Goal: Use online tool/utility: Utilize a website feature to perform a specific function

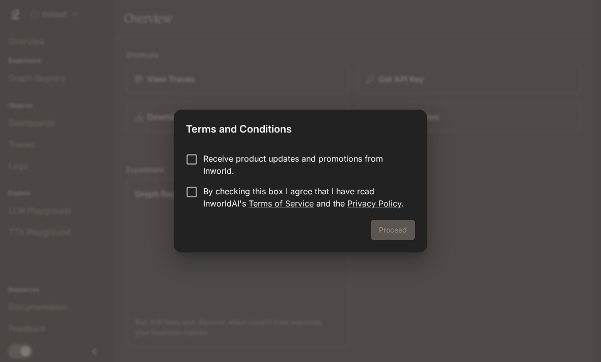
click at [257, 164] on p "Receive product updates and promotions from Inworld." at bounding box center [305, 164] width 204 height 24
click at [249, 201] on link "Terms of Service" at bounding box center [281, 203] width 65 height 10
click at [402, 229] on button "Proceed" at bounding box center [393, 230] width 44 height 20
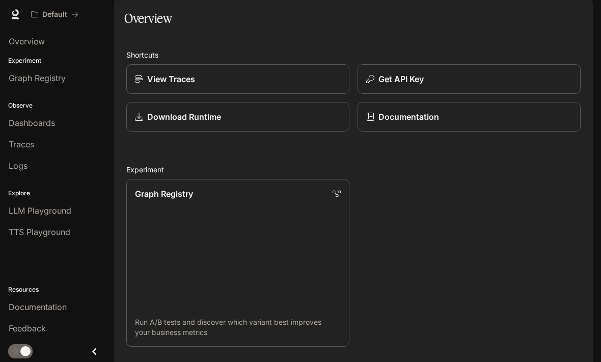
scroll to position [63, 0]
click at [149, 188] on p "Graph Registry" at bounding box center [164, 194] width 58 height 12
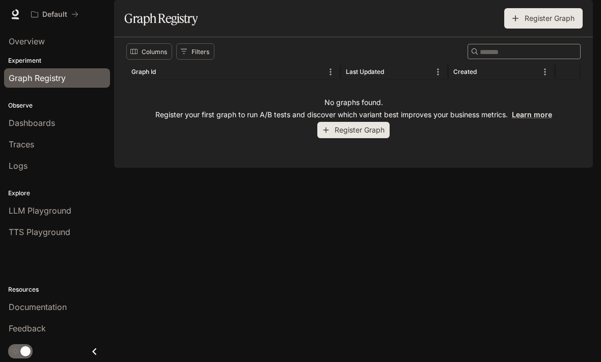
scroll to position [1, 0]
click at [29, 58] on p "Experiment" at bounding box center [57, 60] width 114 height 9
click at [25, 104] on p "Observe" at bounding box center [57, 105] width 114 height 9
click at [29, 130] on link "Dashboards" at bounding box center [57, 122] width 106 height 19
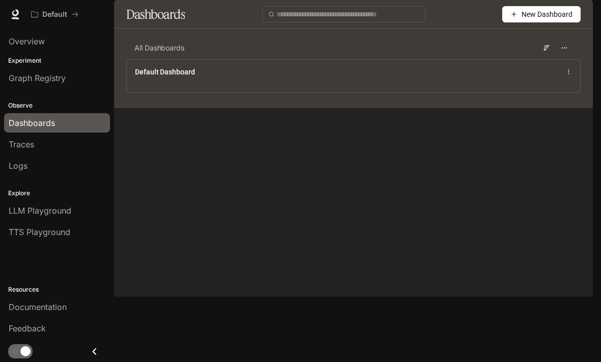
click at [22, 73] on span "Graph Registry" at bounding box center [37, 78] width 57 height 12
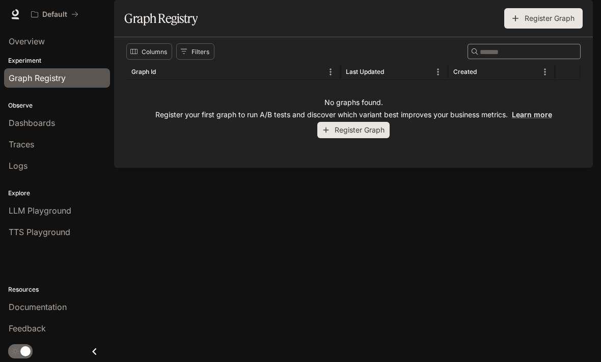
scroll to position [11, 0]
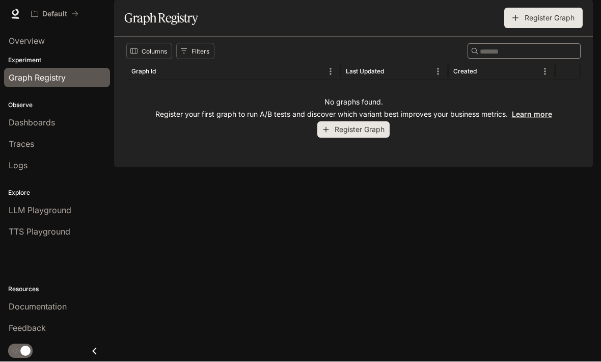
click at [14, 50] on link "Overview" at bounding box center [57, 41] width 106 height 19
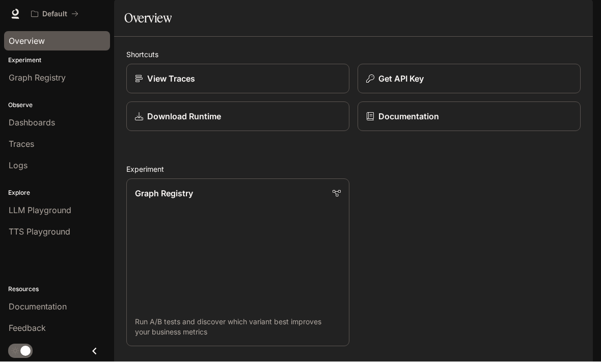
scroll to position [638, 0]
click at [25, 123] on span "Dashboards" at bounding box center [32, 123] width 46 height 12
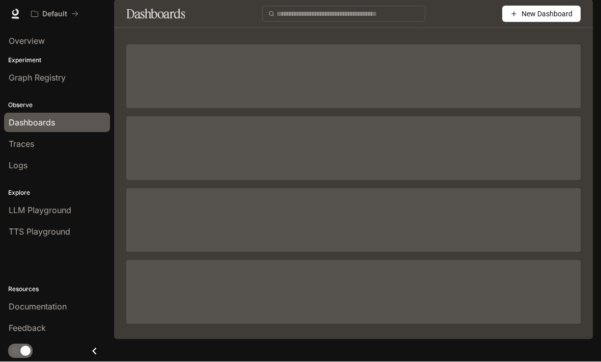
scroll to position [1, 0]
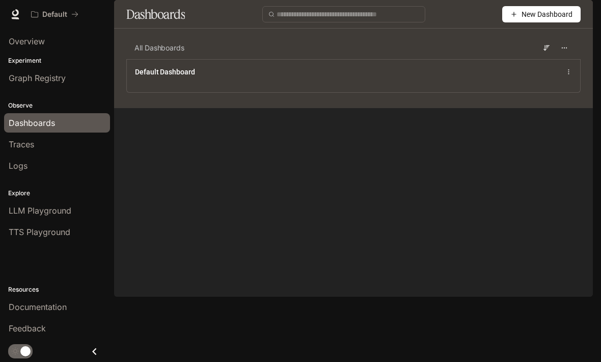
click at [23, 164] on span "Logs" at bounding box center [18, 166] width 19 height 12
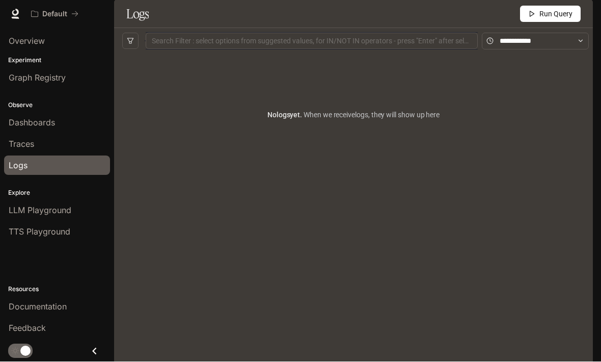
scroll to position [34, 0]
click at [23, 216] on link "LLM Playground" at bounding box center [57, 210] width 106 height 19
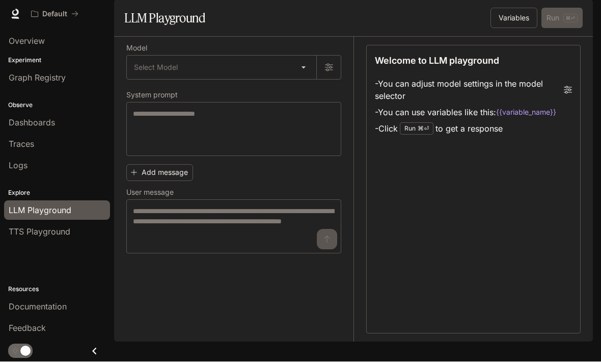
click at [28, 229] on span "TTS Playground" at bounding box center [40, 232] width 62 height 12
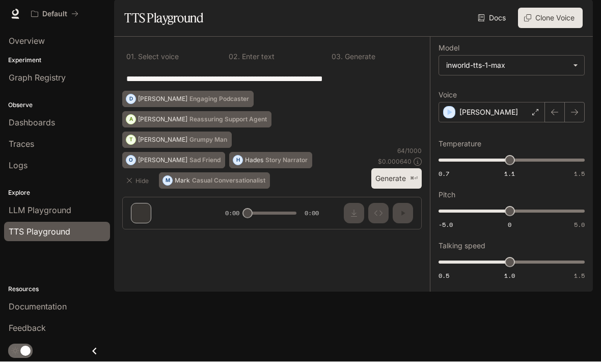
click at [20, 151] on link "Traces" at bounding box center [57, 144] width 106 height 19
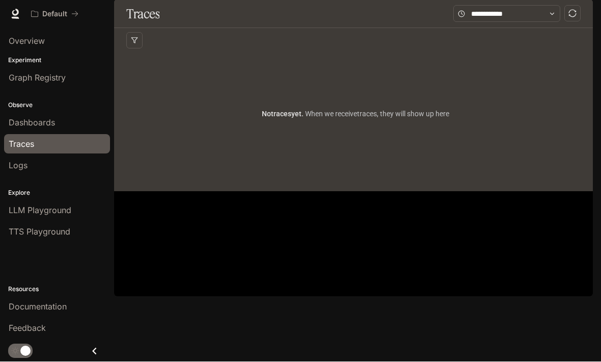
scroll to position [1, 0]
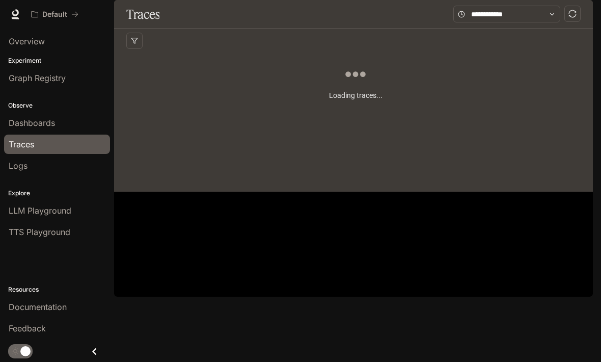
click at [21, 165] on span "Logs" at bounding box center [18, 166] width 19 height 12
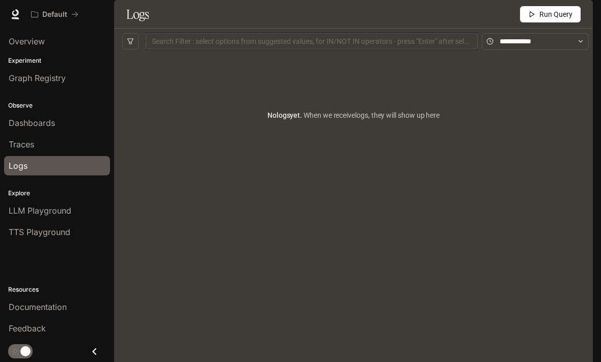
click at [23, 77] on span "Graph Registry" at bounding box center [37, 78] width 57 height 12
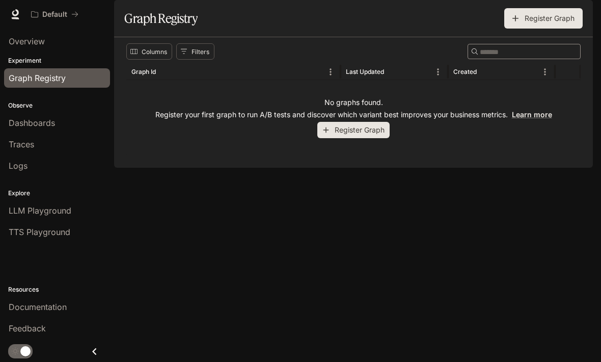
click at [23, 43] on span "Overview" at bounding box center [27, 41] width 36 height 12
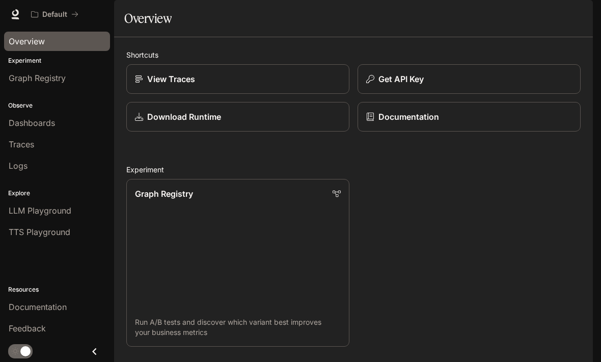
click at [21, 40] on span "Overview" at bounding box center [27, 41] width 36 height 12
click at [160, 85] on p "View Traces" at bounding box center [171, 79] width 48 height 12
click at [159, 179] on link "Graph Registry Run A/B tests and discover which variant best improves your busi…" at bounding box center [237, 263] width 223 height 168
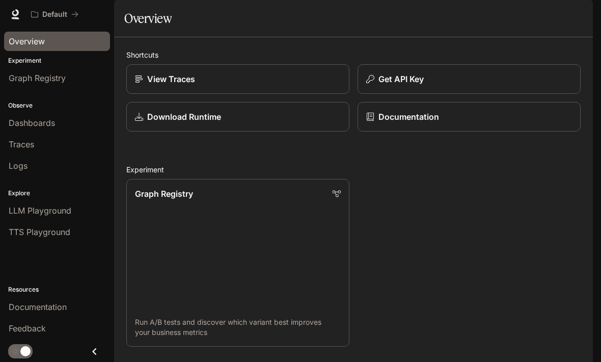
click at [34, 84] on link "Graph Registry" at bounding box center [57, 77] width 106 height 19
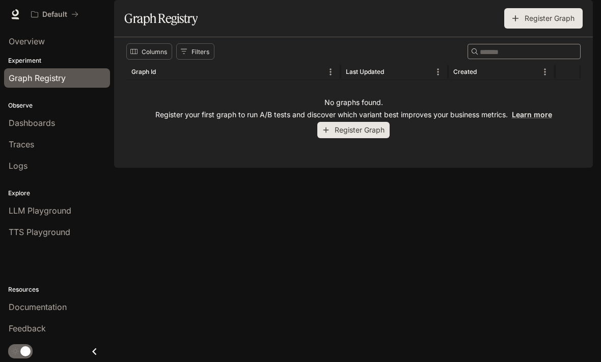
click at [30, 44] on span "Overview" at bounding box center [27, 41] width 36 height 12
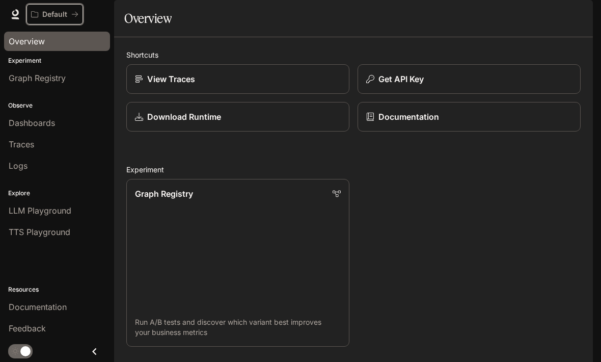
click at [48, 19] on button "Default" at bounding box center [55, 14] width 57 height 20
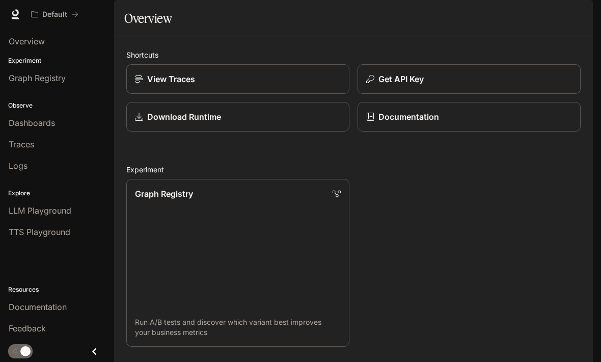
scroll to position [638, 0]
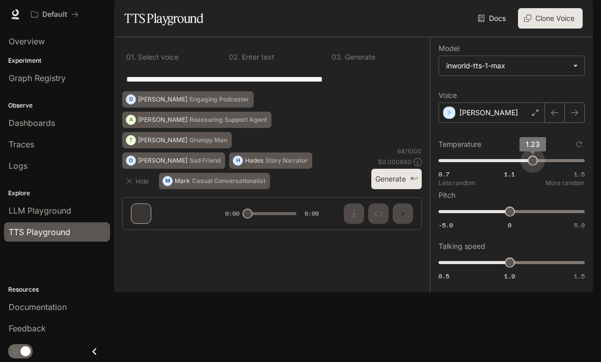
type input "***"
click at [142, 238] on div "**********" at bounding box center [272, 137] width 316 height 201
click at [400, 190] on button "Generate ⌘⏎" at bounding box center [397, 179] width 50 height 21
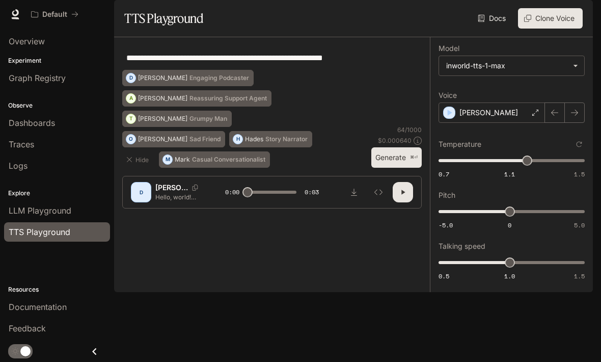
click at [393, 168] on button "Generate ⌘⏎" at bounding box center [397, 157] width 50 height 21
click at [140, 200] on div "D" at bounding box center [141, 192] width 16 height 16
click at [178, 201] on p "Hello, world! What a wonderful day to be a text-to-speech model!" at bounding box center [179, 197] width 49 height 9
click at [137, 168] on button "Hide" at bounding box center [138, 159] width 33 height 16
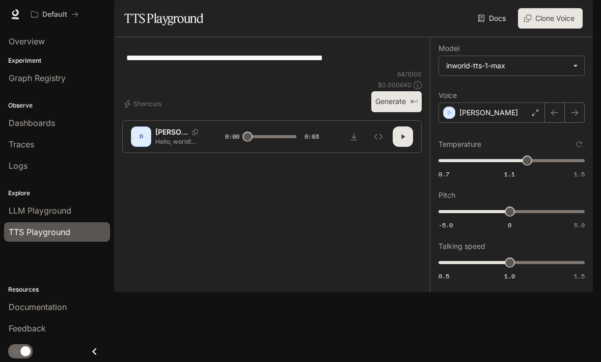
click at [177, 146] on p "Hello, world! What a wonderful day to be a text-to-speech model!" at bounding box center [179, 141] width 49 height 9
click at [165, 137] on p "[PERSON_NAME]" at bounding box center [171, 132] width 33 height 10
click at [147, 112] on button "Shortcuts" at bounding box center [143, 104] width 43 height 16
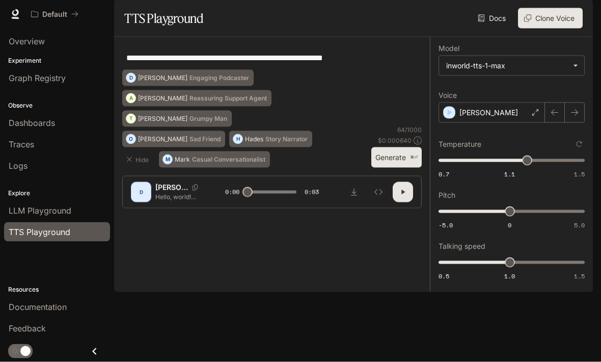
click at [359, 202] on button "Download audio" at bounding box center [354, 192] width 20 height 20
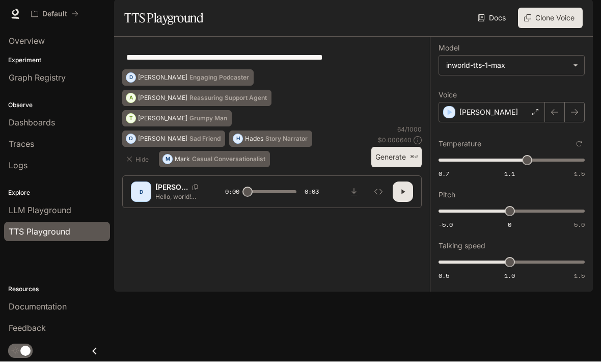
scroll to position [34, 0]
click at [576, 116] on icon "button" at bounding box center [574, 113] width 7 height 6
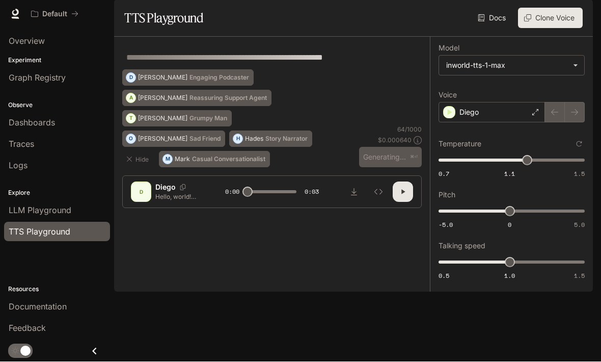
click at [576, 123] on div at bounding box center [565, 112] width 40 height 20
click at [581, 123] on div at bounding box center [565, 112] width 40 height 20
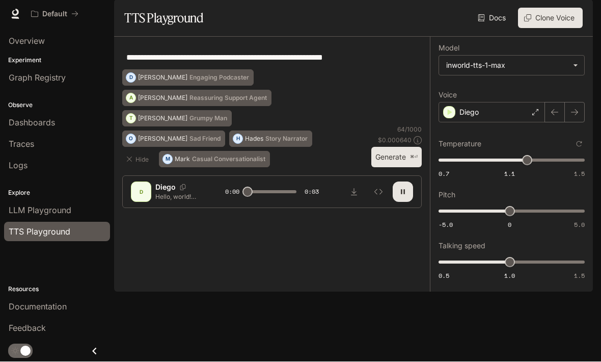
click at [579, 123] on button "button" at bounding box center [575, 112] width 20 height 20
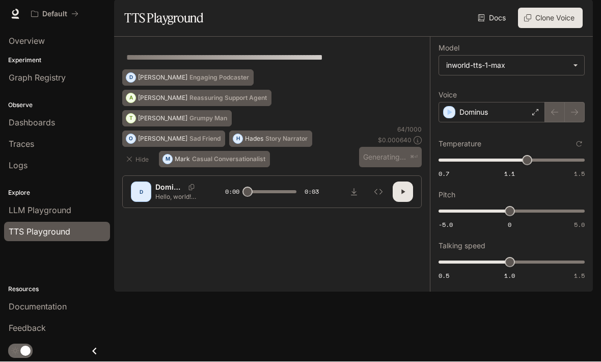
click at [577, 123] on div at bounding box center [565, 112] width 40 height 20
click at [550, 100] on body "**********" at bounding box center [300, 181] width 601 height 362
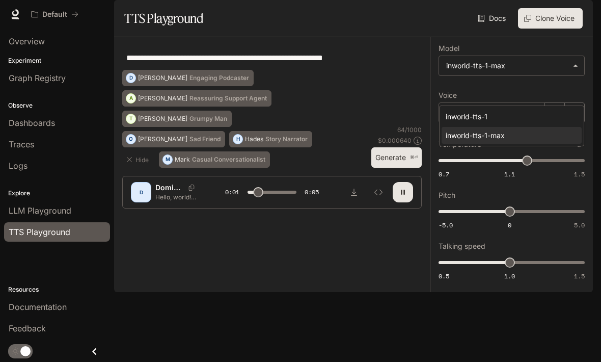
click at [382, 182] on div at bounding box center [300, 181] width 601 height 362
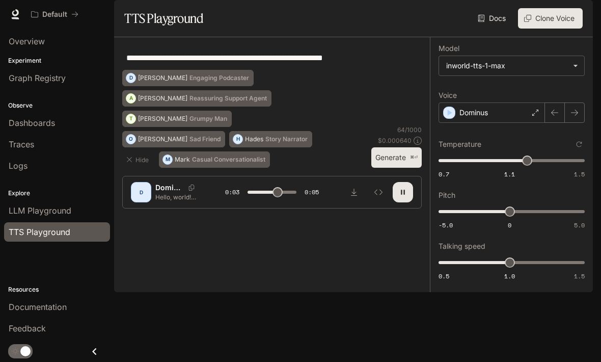
click at [536, 116] on icon at bounding box center [536, 113] width 6 height 6
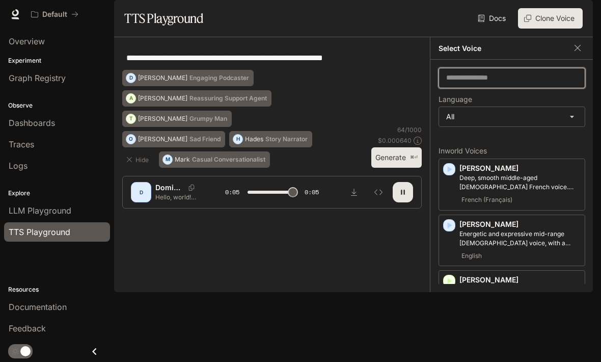
click at [522, 83] on input "text" at bounding box center [512, 78] width 146 height 10
type input "*"
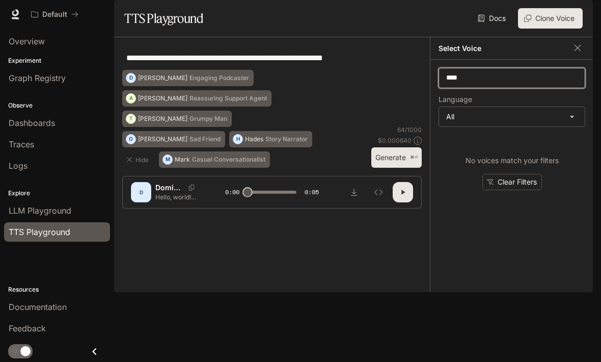
type input "****"
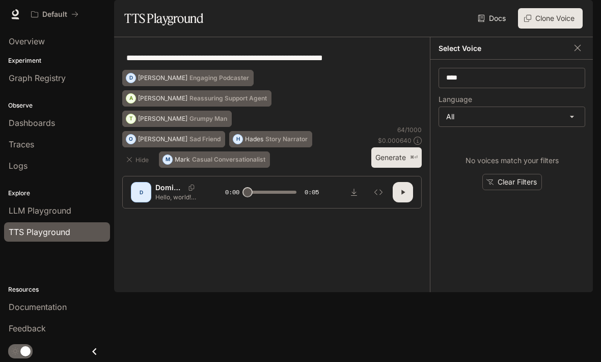
click at [548, 149] on body "**********" at bounding box center [300, 181] width 601 height 362
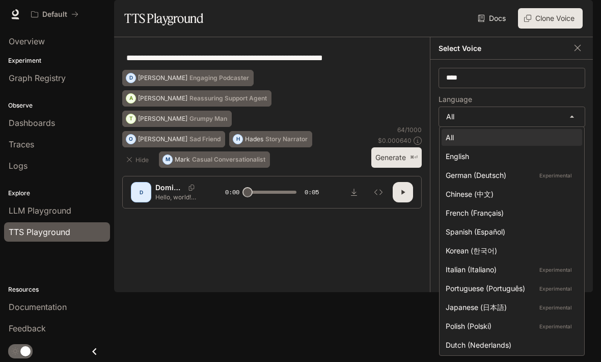
click at [411, 207] on div at bounding box center [300, 181] width 601 height 362
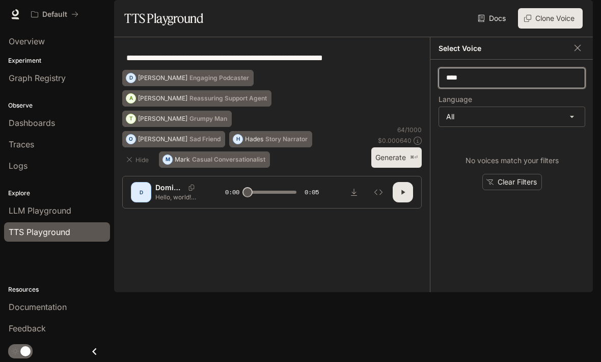
click at [511, 83] on input "****" at bounding box center [512, 78] width 146 height 10
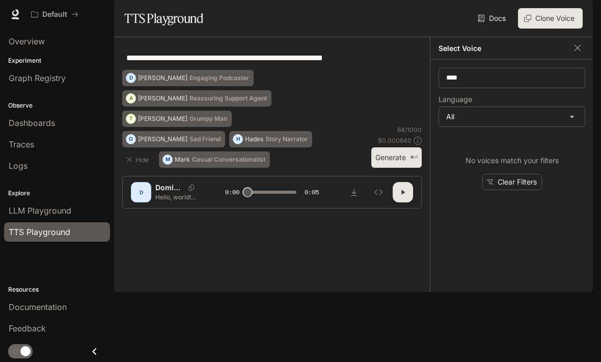
click at [382, 70] on div "**********" at bounding box center [272, 57] width 300 height 24
click at [401, 196] on icon "button" at bounding box center [403, 192] width 8 height 8
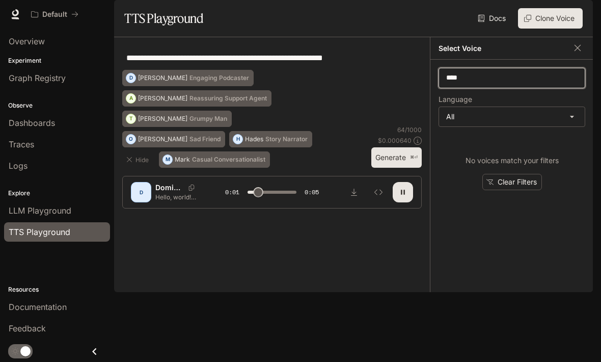
click at [502, 83] on input "****" at bounding box center [512, 78] width 146 height 10
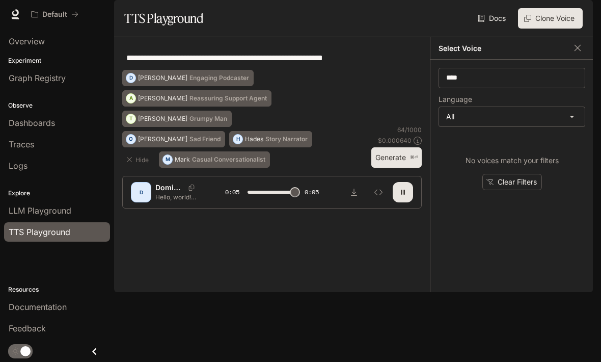
type input "*"
click at [537, 148] on body "**********" at bounding box center [300, 181] width 601 height 362
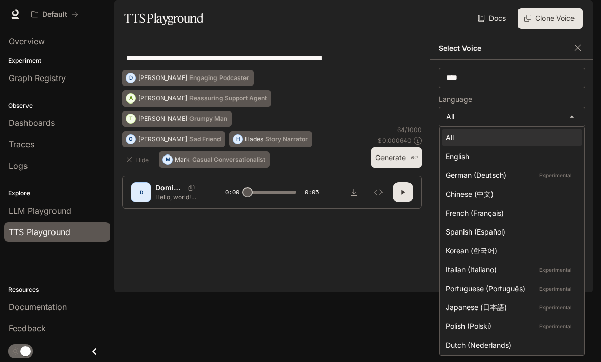
click at [535, 164] on li "English" at bounding box center [512, 156] width 141 height 17
type input "*****"
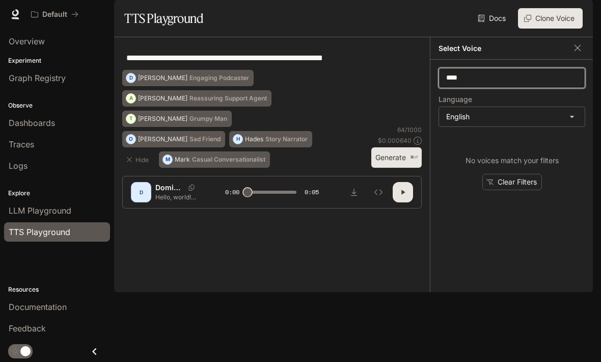
click at [507, 83] on input "****" at bounding box center [512, 78] width 146 height 10
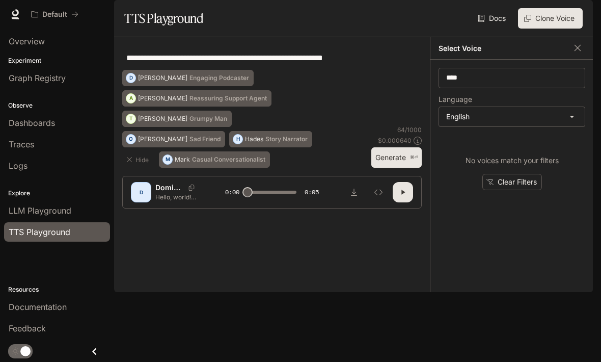
click at [3, 51] on li "Overview" at bounding box center [57, 41] width 114 height 21
click at [404, 196] on icon "button" at bounding box center [403, 192] width 8 height 8
type input "***"
click at [227, 122] on p "Grumpy Man" at bounding box center [209, 119] width 38 height 6
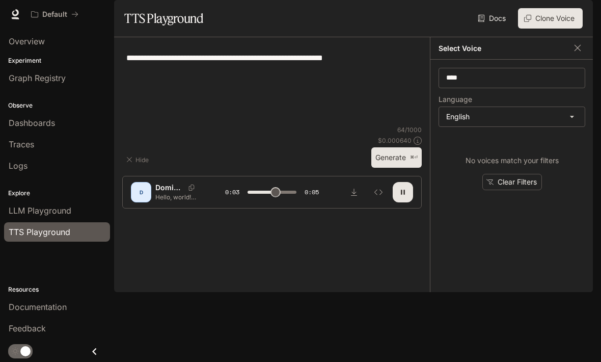
type textarea "**********"
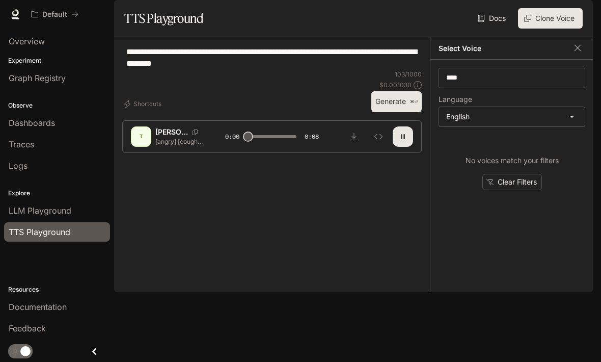
click at [400, 147] on button "button" at bounding box center [403, 136] width 20 height 20
click at [403, 147] on button "button" at bounding box center [403, 136] width 20 height 20
type input "*"
click at [530, 191] on button "Clear Filters" at bounding box center [513, 182] width 60 height 17
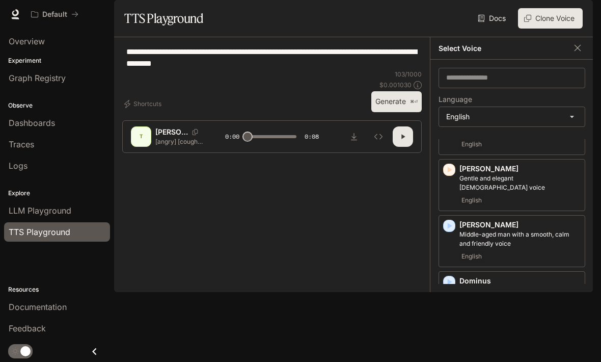
scroll to position [165, 0]
